Goal: Check status

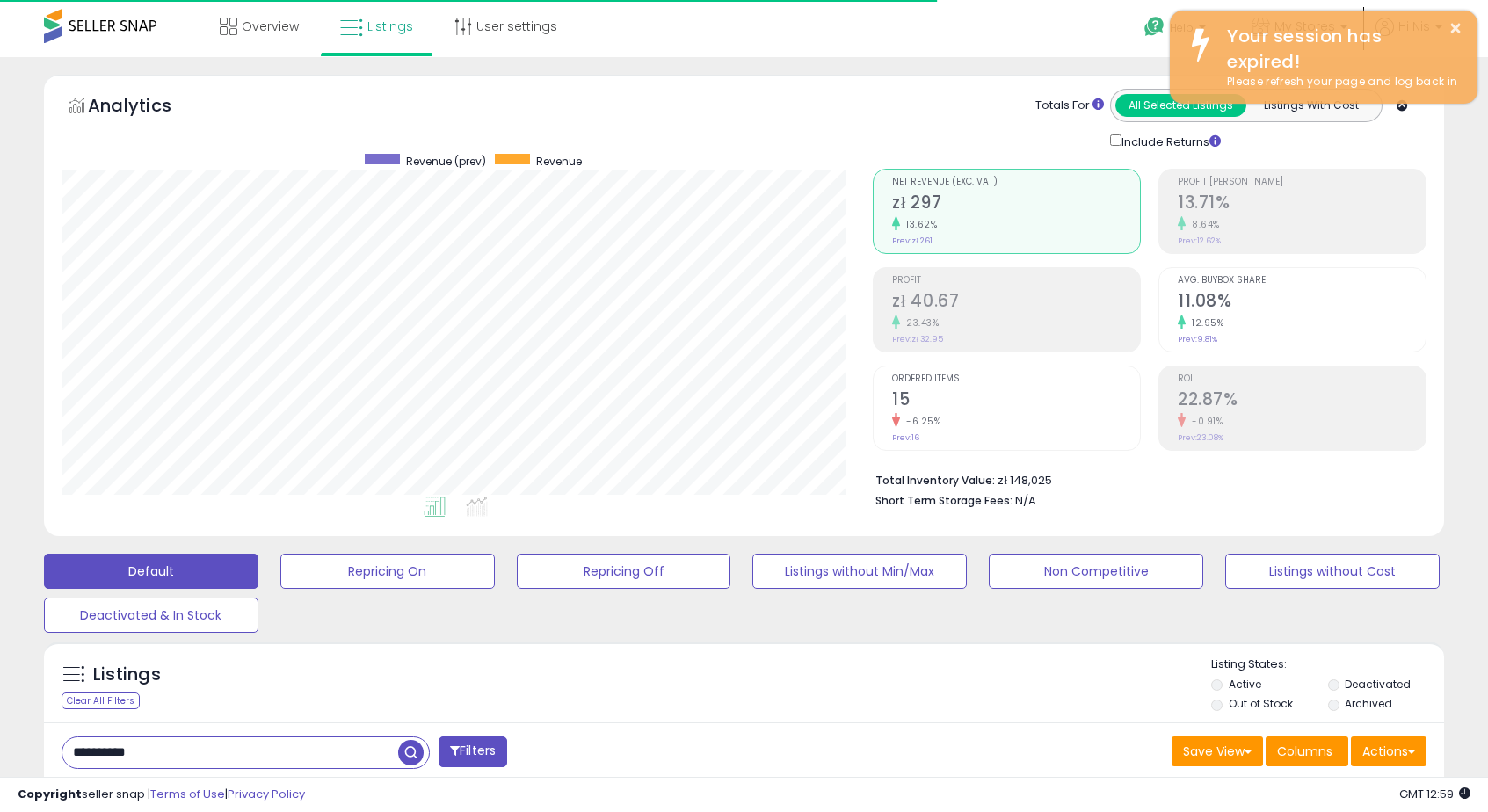
scroll to position [360, 811]
